Goal: Navigation & Orientation: Understand site structure

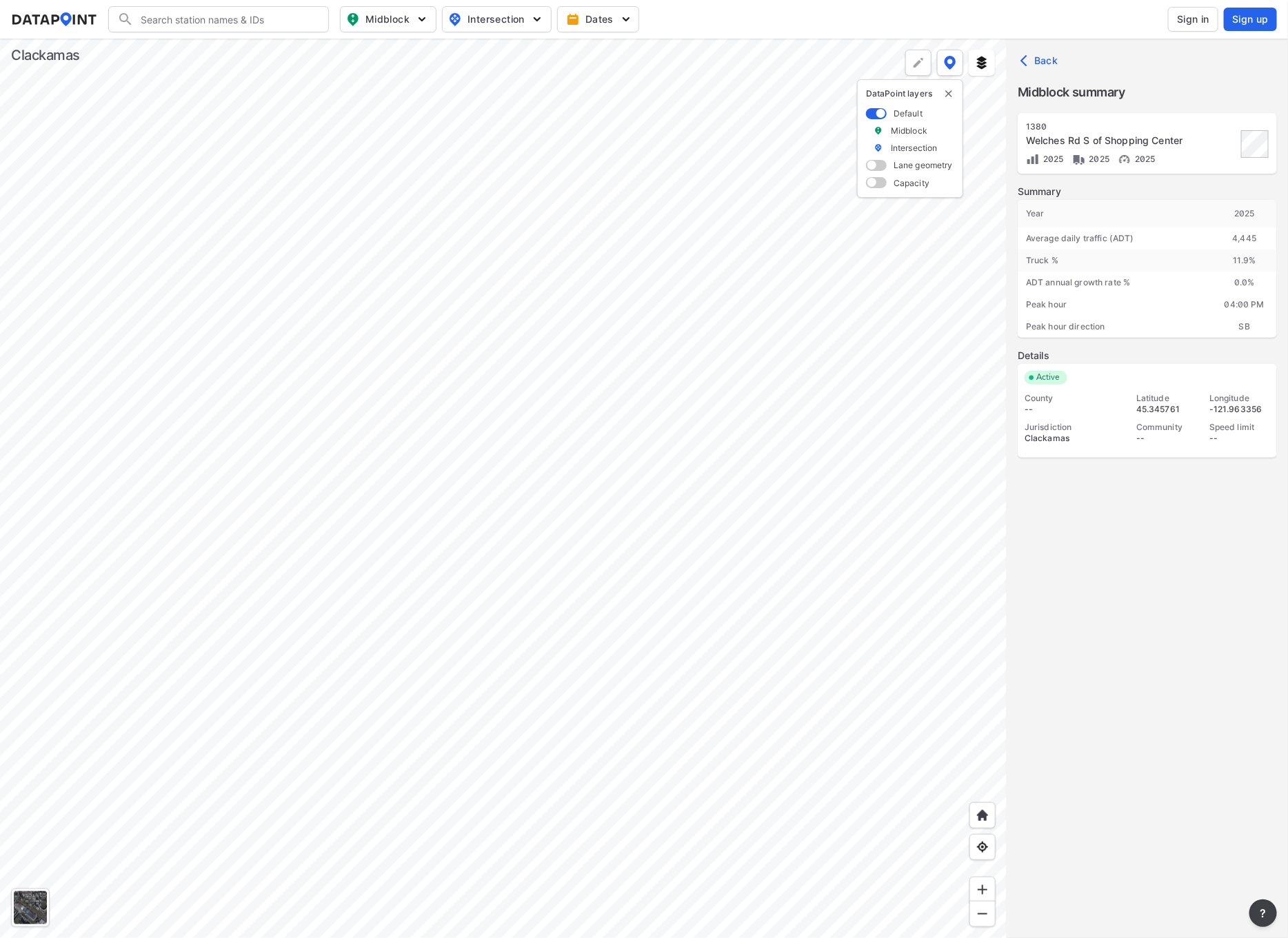
click at [484, 263] on div at bounding box center [503, 488] width 1006 height 900
click at [627, 574] on div at bounding box center [503, 488] width 1006 height 900
click at [441, 606] on div at bounding box center [503, 488] width 1006 height 900
click at [400, 662] on div at bounding box center [503, 488] width 1006 height 900
click at [350, 614] on div at bounding box center [503, 488] width 1006 height 900
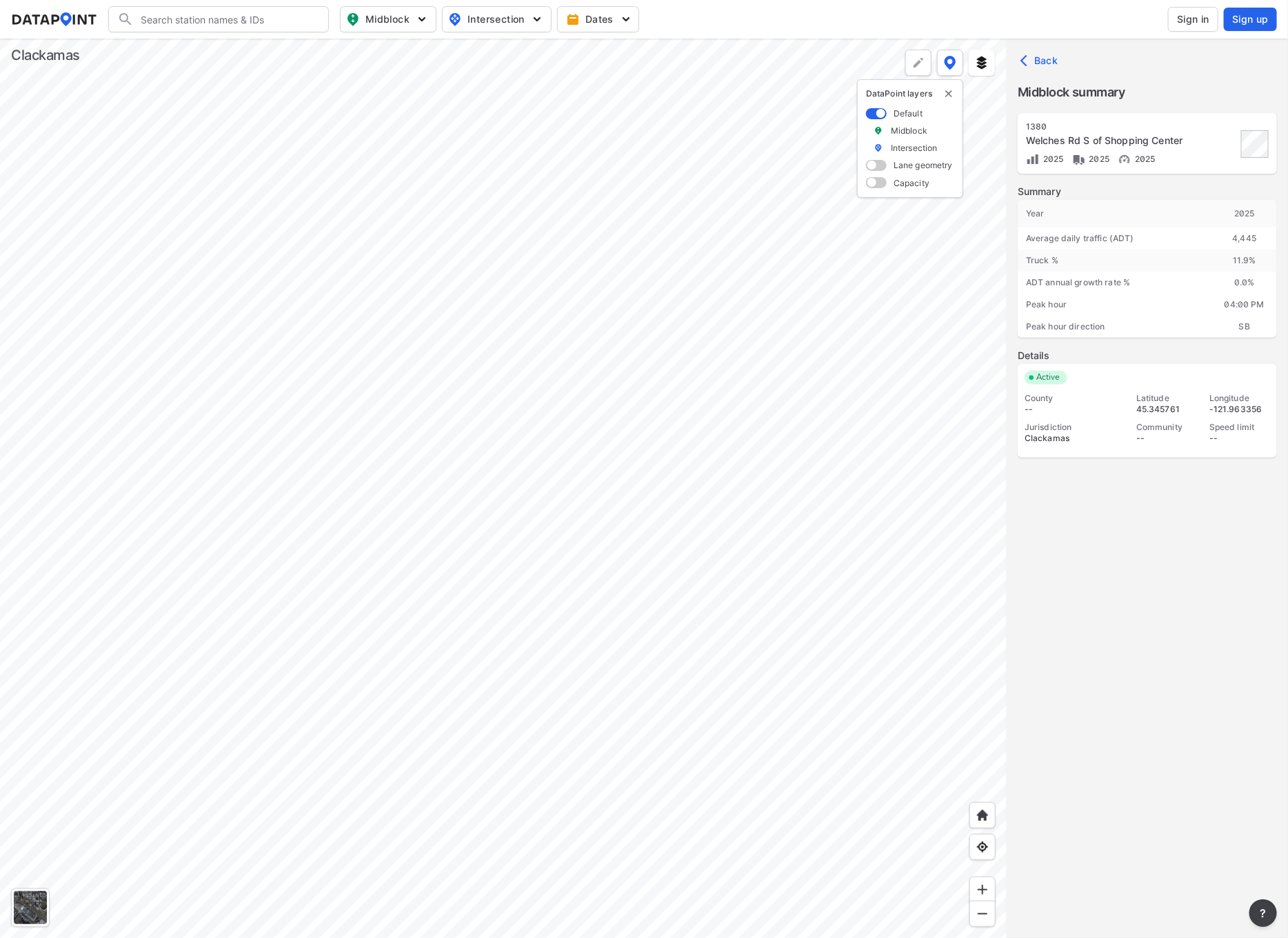
click at [254, 54] on div at bounding box center [503, 488] width 1006 height 900
click at [294, 582] on div at bounding box center [503, 488] width 1006 height 900
click at [261, 257] on div at bounding box center [503, 488] width 1006 height 900
click at [253, 219] on div at bounding box center [503, 488] width 1006 height 900
click at [273, 228] on div at bounding box center [503, 488] width 1006 height 900
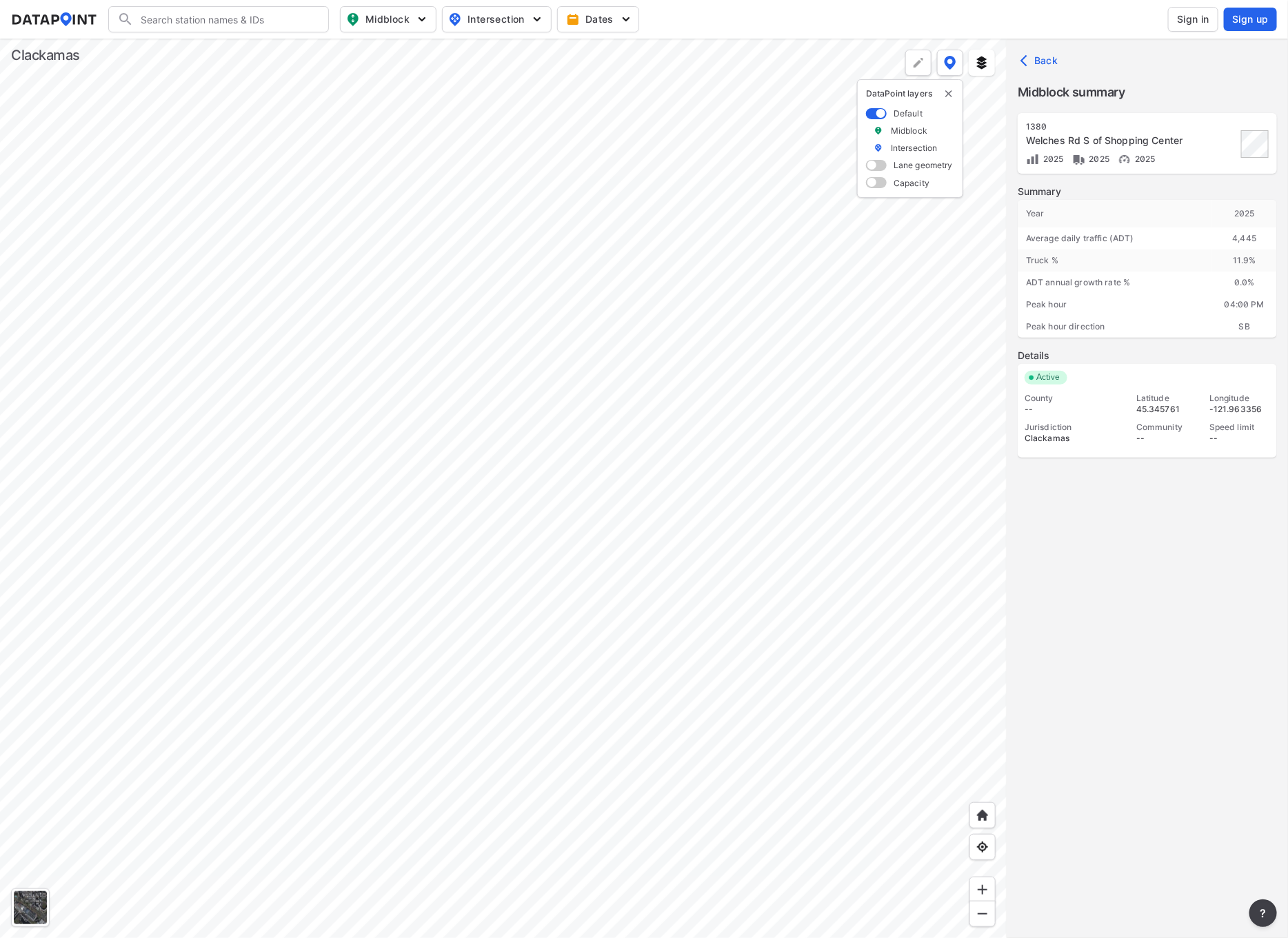
click at [261, 164] on div at bounding box center [503, 488] width 1006 height 900
click at [269, 38] on div at bounding box center [503, 488] width 1006 height 900
click at [292, 468] on div at bounding box center [503, 488] width 1006 height 900
click at [307, 317] on div at bounding box center [503, 488] width 1006 height 900
click at [414, 214] on div at bounding box center [503, 488] width 1006 height 900
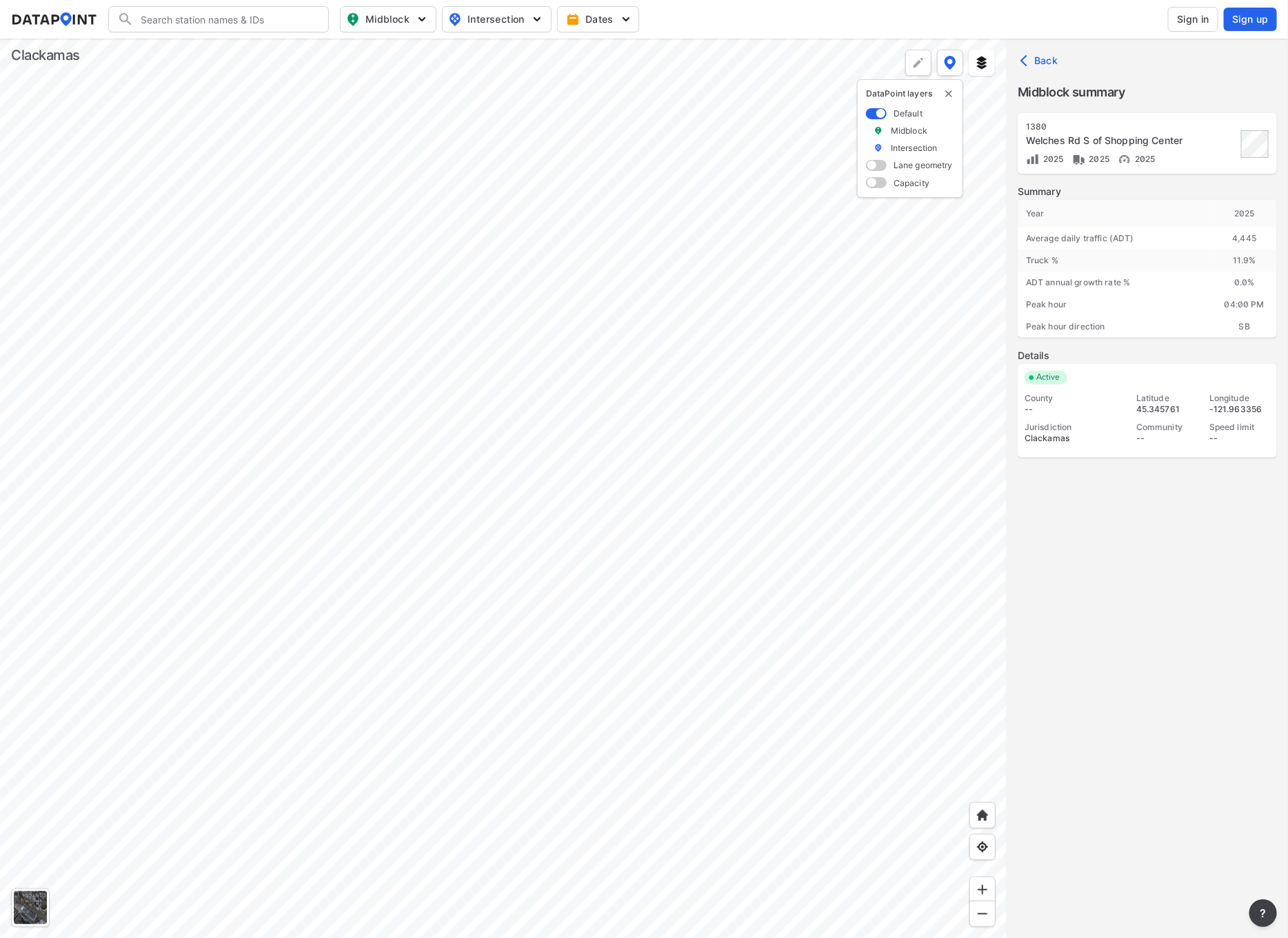
click at [356, 631] on div at bounding box center [503, 488] width 1006 height 900
click at [278, 214] on div at bounding box center [503, 488] width 1006 height 900
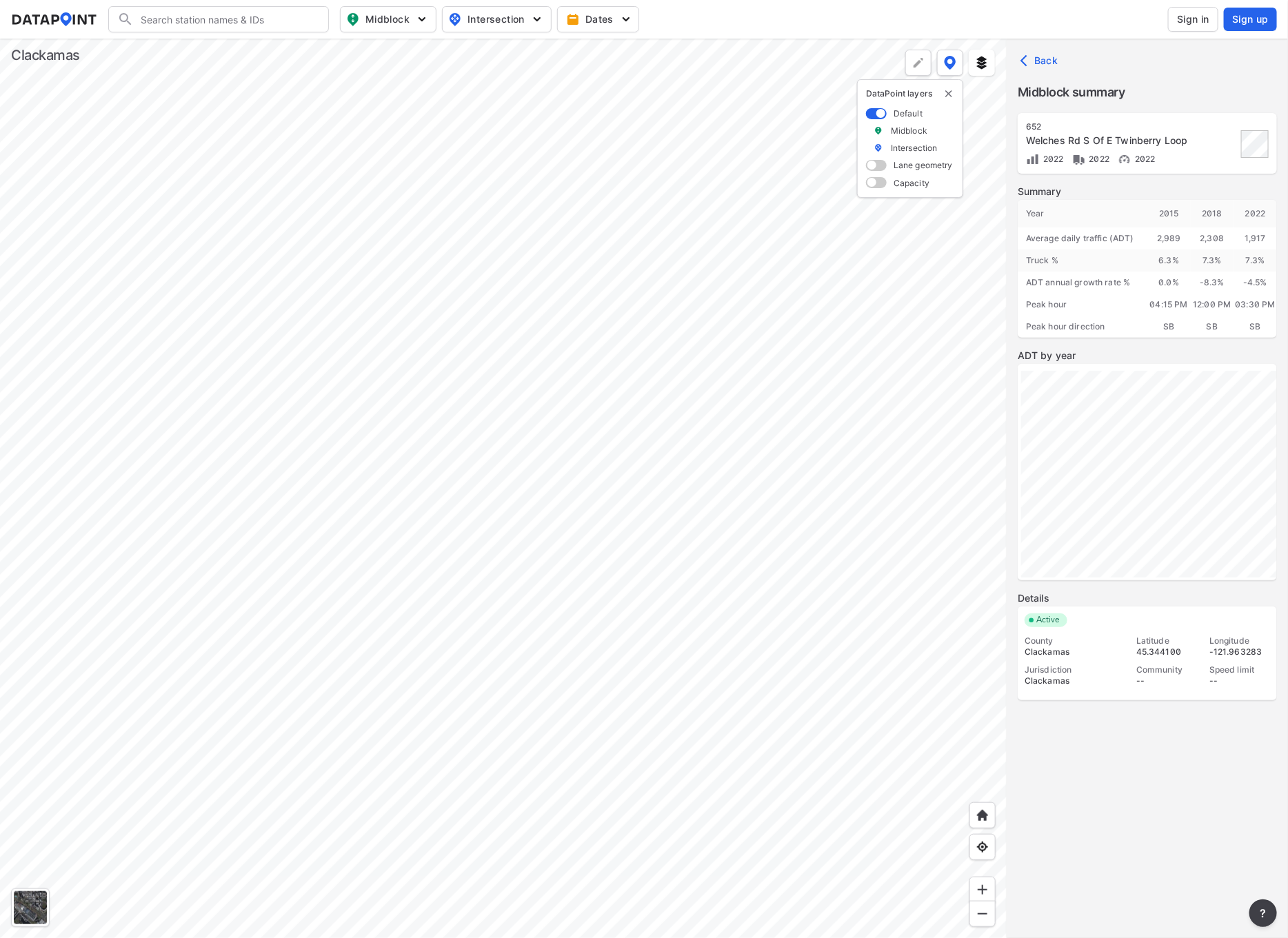
click at [278, 345] on div at bounding box center [503, 488] width 1006 height 900
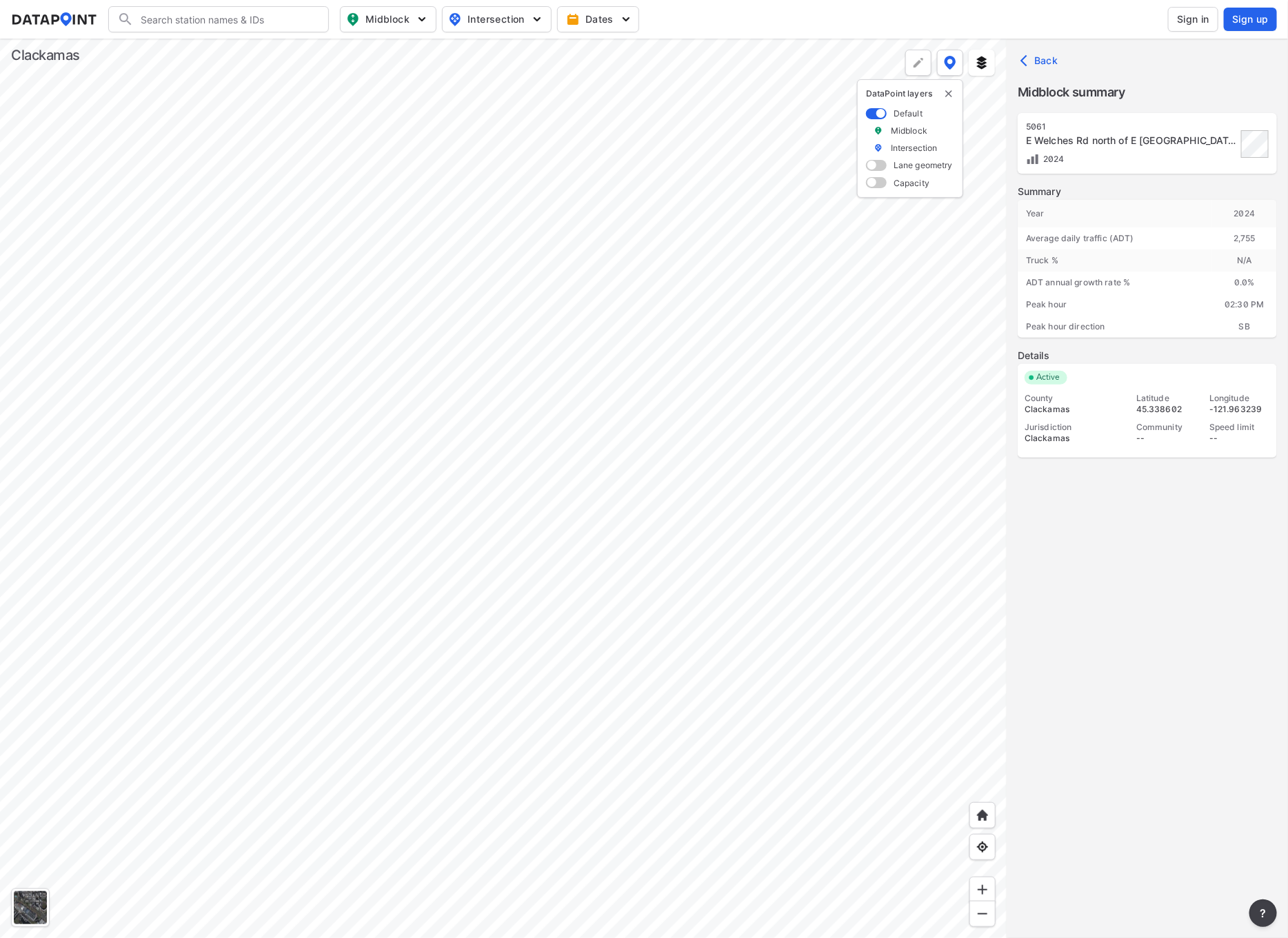
click at [283, 373] on div at bounding box center [503, 488] width 1006 height 900
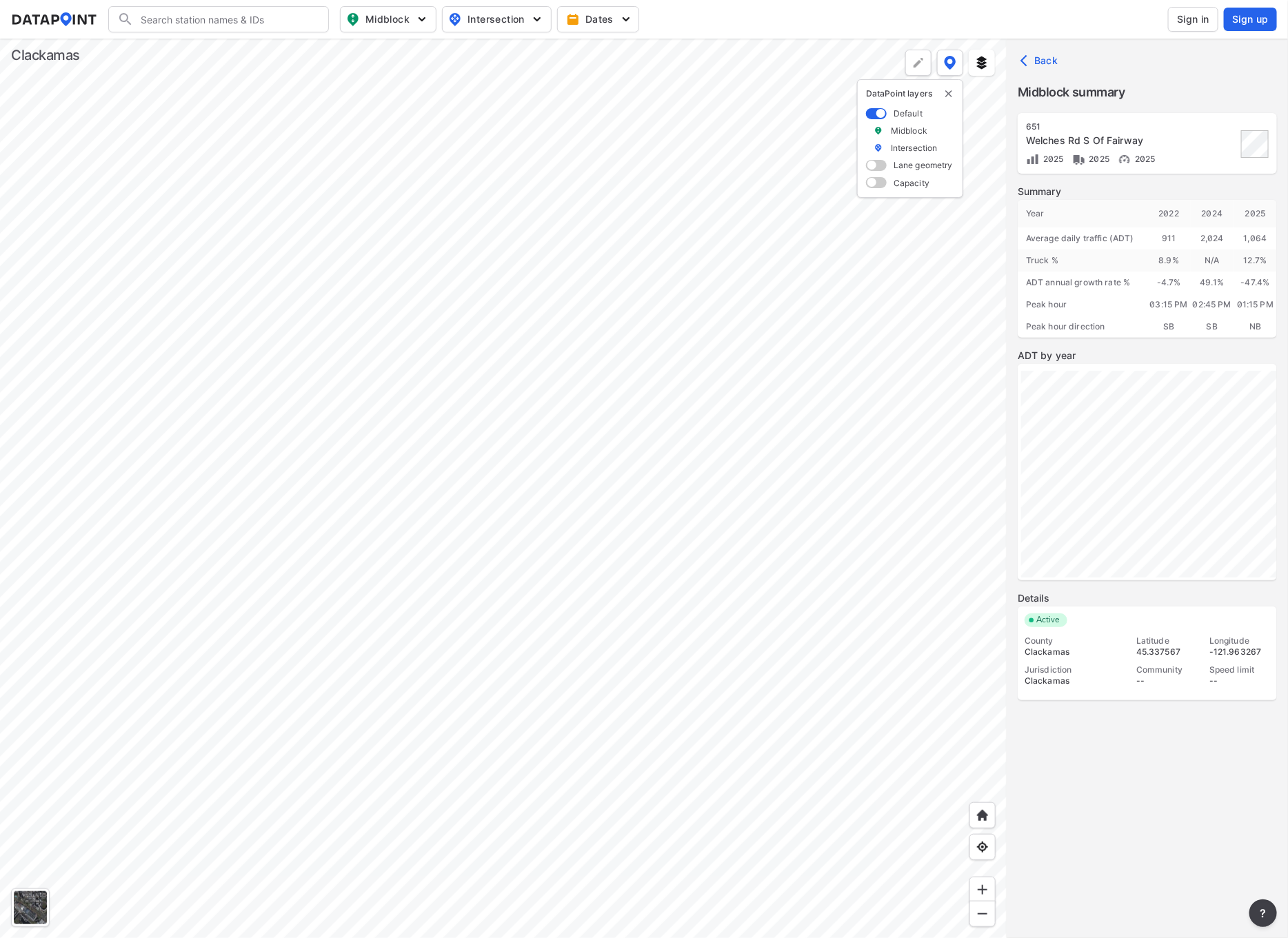
click at [261, 150] on div at bounding box center [503, 488] width 1006 height 900
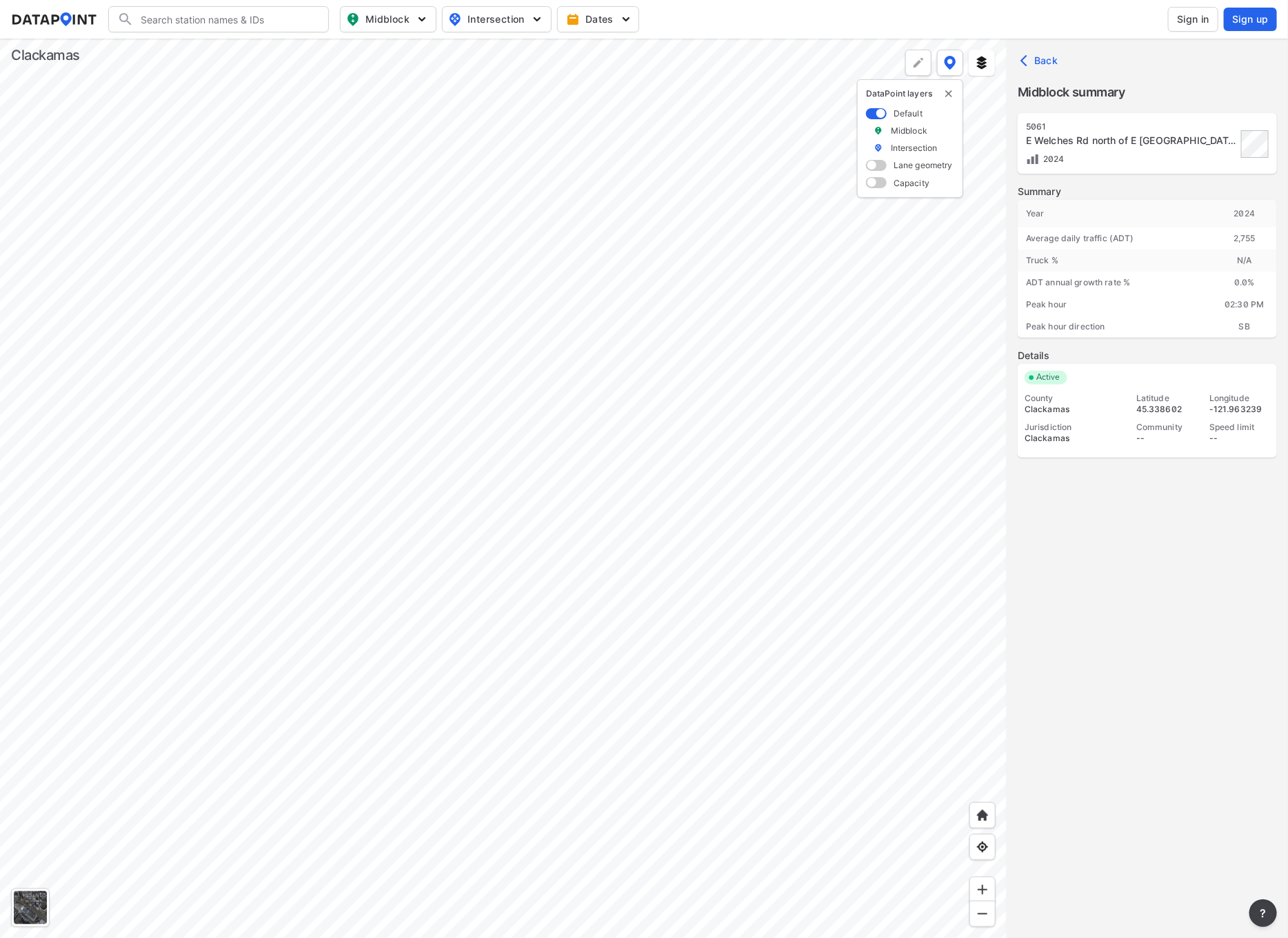
click at [196, 180] on div at bounding box center [503, 488] width 1006 height 900
click at [278, 248] on div at bounding box center [503, 488] width 1006 height 900
click at [293, 152] on div at bounding box center [503, 488] width 1006 height 900
click at [288, 196] on div at bounding box center [503, 488] width 1006 height 900
click at [332, 124] on div at bounding box center [503, 488] width 1006 height 900
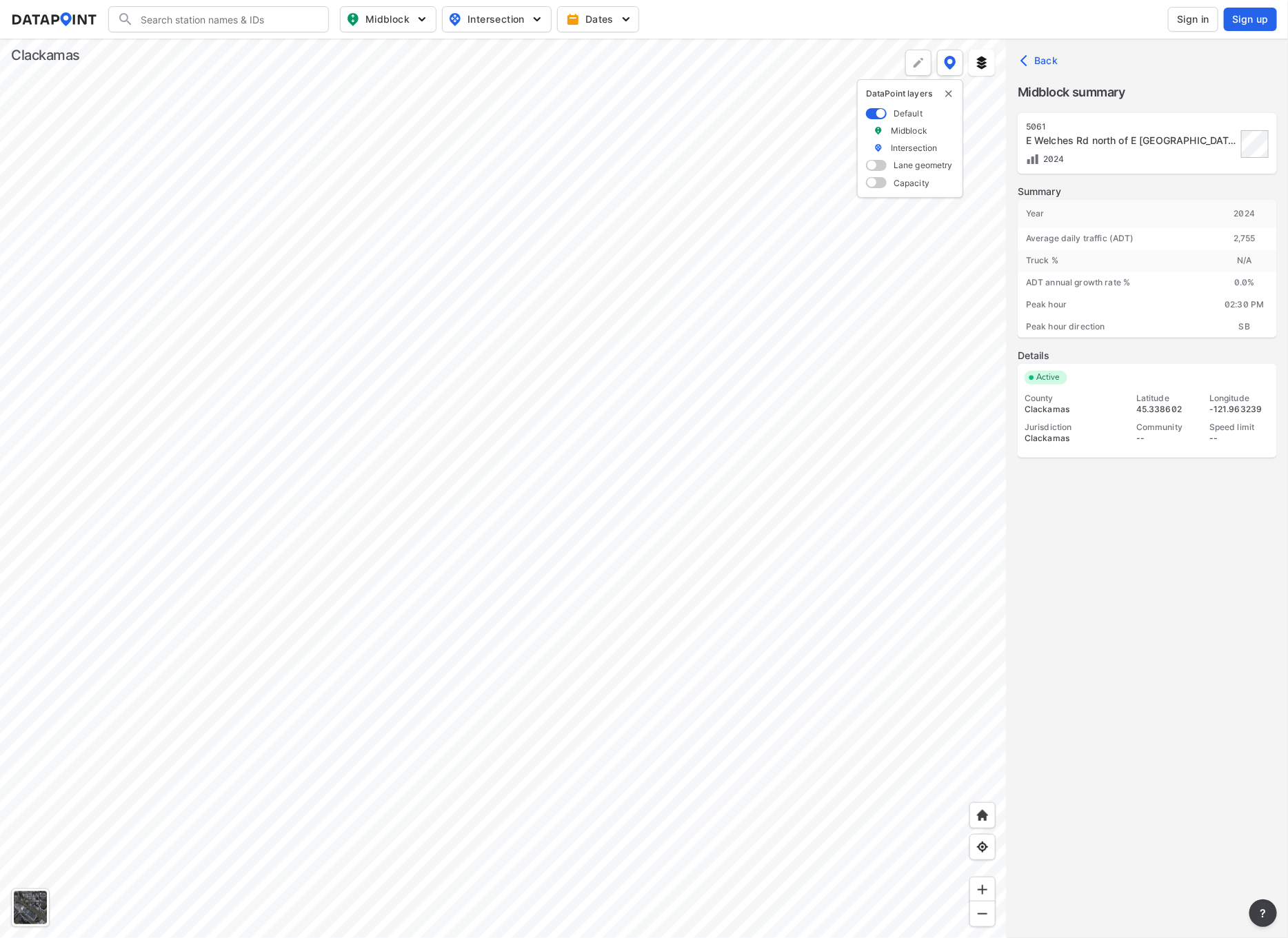
click at [425, 557] on div at bounding box center [503, 488] width 1006 height 900
click at [319, 137] on div at bounding box center [503, 488] width 1006 height 900
click at [591, 445] on div at bounding box center [503, 488] width 1006 height 900
click at [347, 101] on div at bounding box center [503, 488] width 1006 height 900
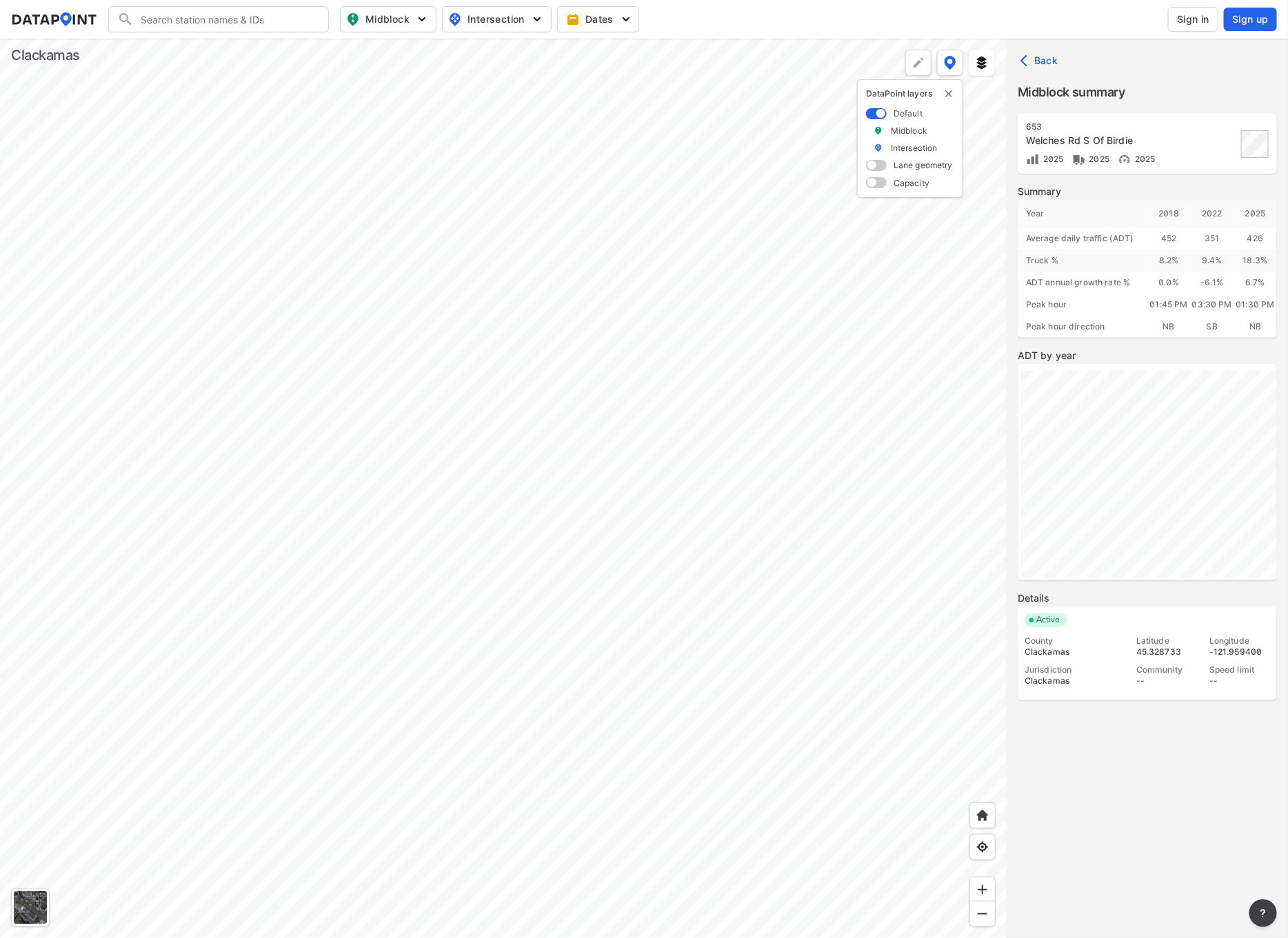
click at [350, 654] on div at bounding box center [503, 488] width 1006 height 900
click at [272, 495] on div at bounding box center [503, 488] width 1006 height 900
click at [286, 494] on div at bounding box center [503, 488] width 1006 height 900
click at [341, 405] on div at bounding box center [503, 488] width 1006 height 900
click at [380, 345] on div at bounding box center [503, 488] width 1006 height 900
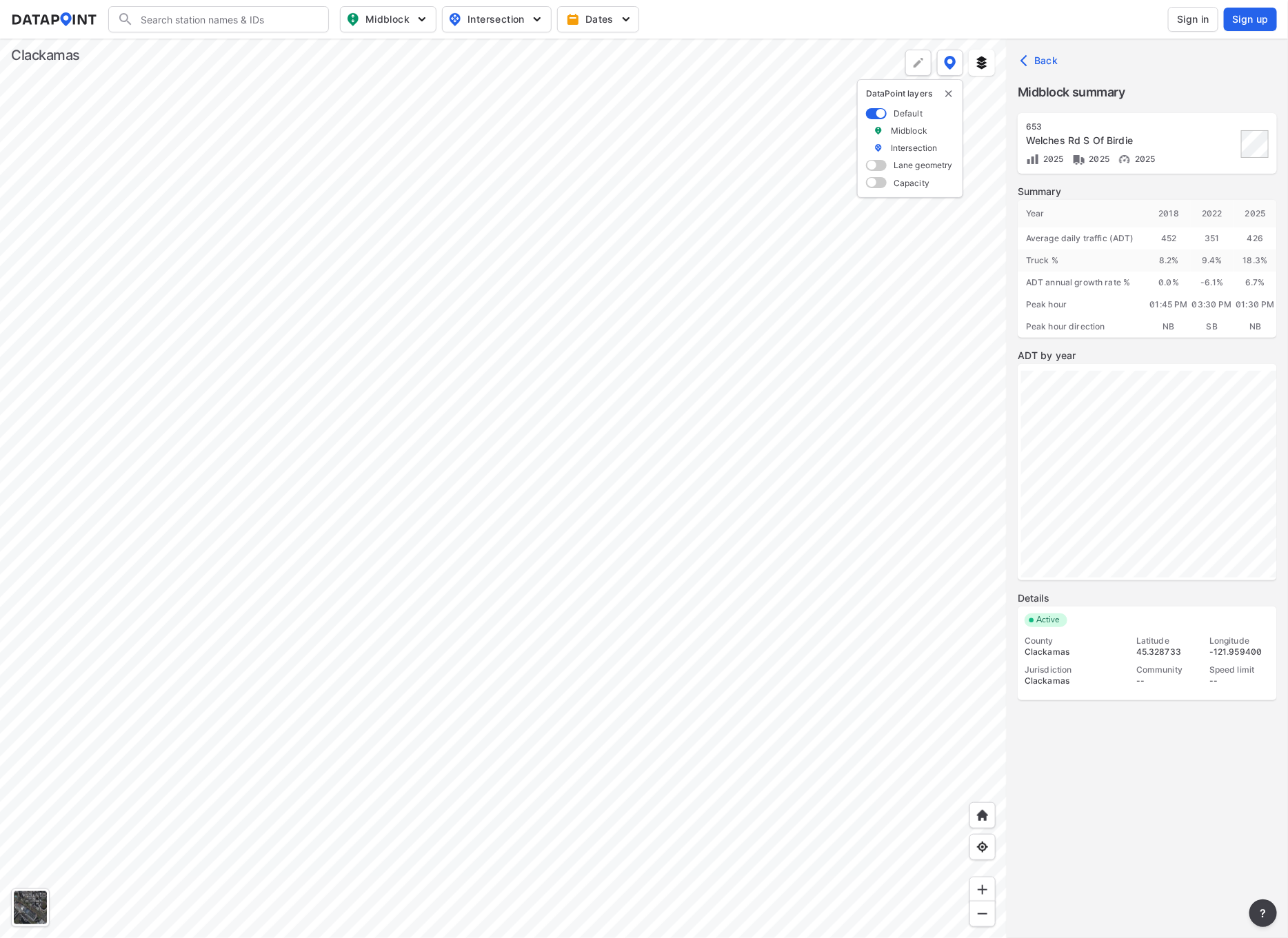
click at [514, 492] on div at bounding box center [503, 488] width 1006 height 900
